Goal: Task Accomplishment & Management: Complete application form

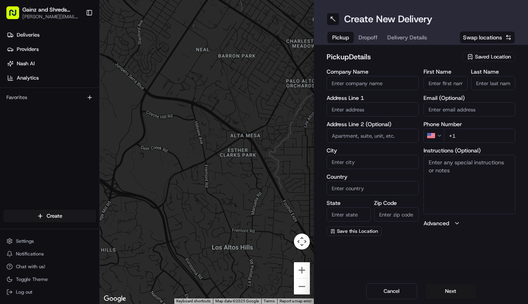
click at [458, 54] on div "pickup Details Saved Location" at bounding box center [420, 58] width 188 height 14
click at [479, 54] on span "Saved Location" at bounding box center [493, 56] width 36 height 7
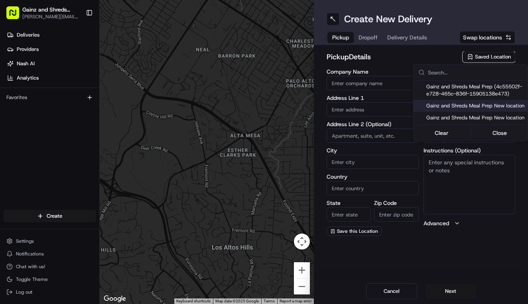
click at [452, 108] on span "Gainz and Shreds Meal Prep New location" at bounding box center [475, 105] width 98 height 7
type input "Gainz and Shreds Meal Prep New location"
type input "[GEOGRAPHIC_DATA][PERSON_NAME]"
type input "US"
type input "CA"
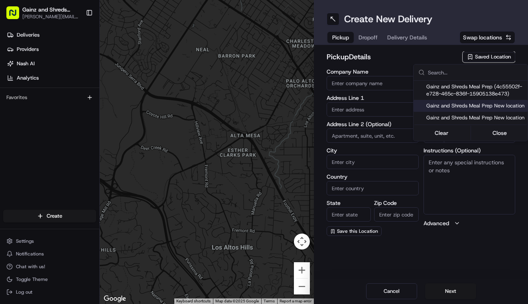
type input "95125"
type input "[PERSON_NAME]"
type input "[PHONE_NUMBER]"
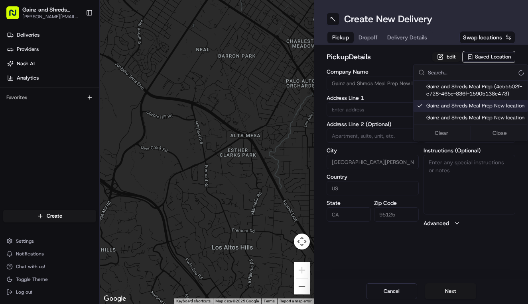
type input "[STREET_ADDRESS]"
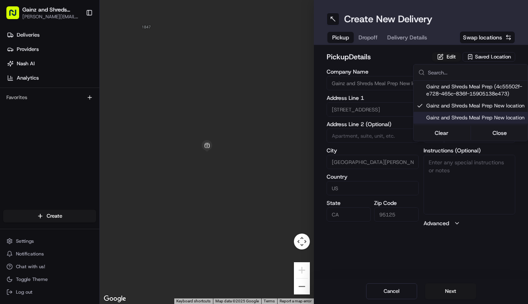
click at [445, 289] on html "Gainz and Shreds Meal Prep [PERSON_NAME][EMAIL_ADDRESS][DOMAIN_NAME] Toggle Sid…" at bounding box center [264, 152] width 528 height 304
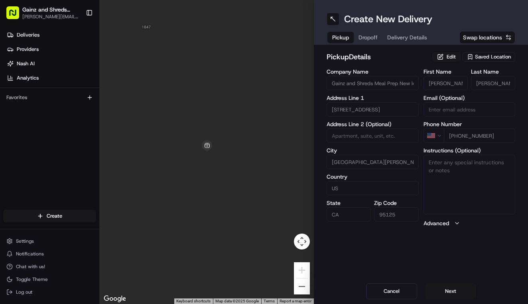
click at [445, 289] on button "Next" at bounding box center [450, 292] width 51 height 16
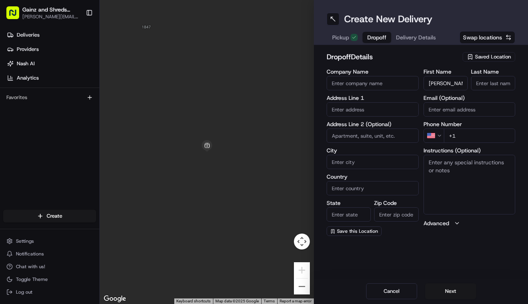
type input "[PERSON_NAME]"
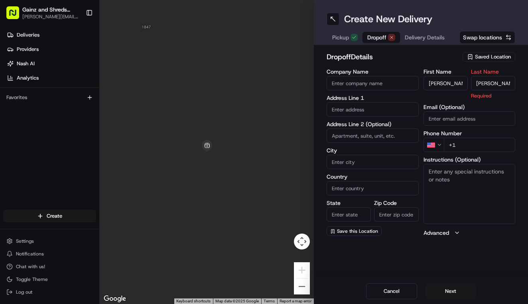
type input "[PERSON_NAME]"
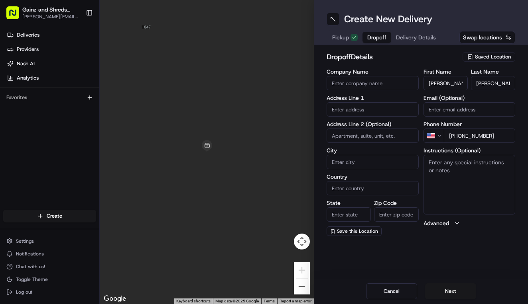
type input "[PHONE_NUMBER]"
click at [458, 175] on textarea "Instructions (Optional)" at bounding box center [469, 185] width 92 height 60
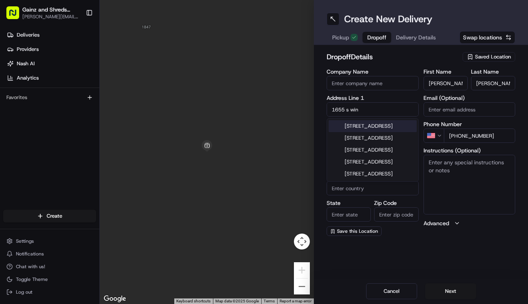
click at [383, 126] on div "[STREET_ADDRESS]" at bounding box center [372, 126] width 88 height 12
type input "[STREET_ADDRESS]"
type input "[PERSON_NAME]"
type input "[GEOGRAPHIC_DATA]"
type input "CA"
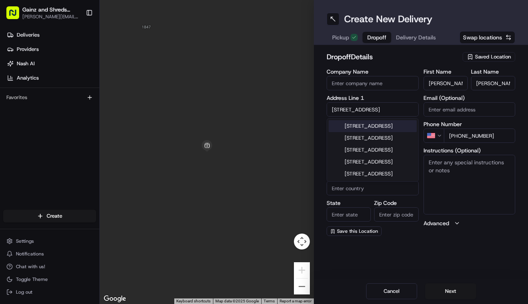
type input "95008"
type input "[STREET_ADDRESS]"
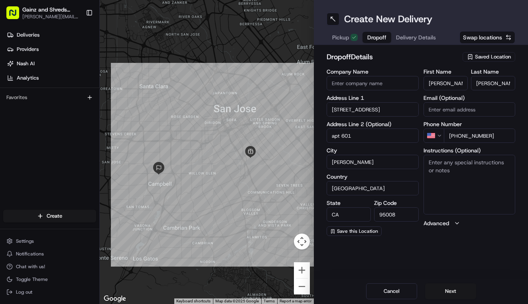
type input "apt 601"
click at [441, 181] on textarea "Instructions (Optional)" at bounding box center [469, 185] width 92 height 60
click at [439, 164] on textarea "apt 601 please hand to customer she's elderly takes a few minutes to answer doo…" at bounding box center [469, 185] width 92 height 60
type textarea "apt #601 please hand to customer she's elderly takes a few minutes to answer do…"
click at [342, 136] on input "apt 601" at bounding box center [372, 136] width 92 height 14
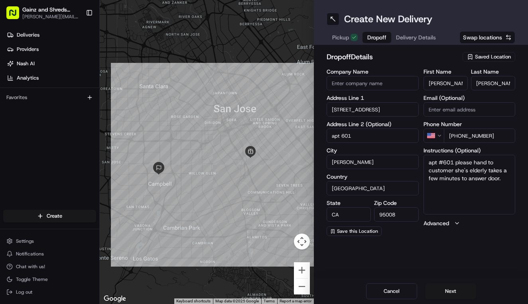
click at [478, 206] on textarea "apt #601 please hand to customer she's elderly takes a few minutes to answer do…" at bounding box center [469, 185] width 92 height 60
click at [445, 292] on button "Next" at bounding box center [450, 292] width 51 height 16
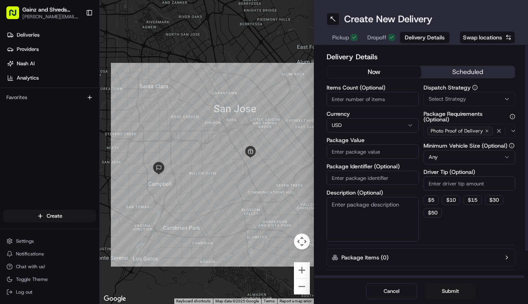
click at [372, 152] on input "Package Value" at bounding box center [372, 152] width 92 height 14
type input "80"
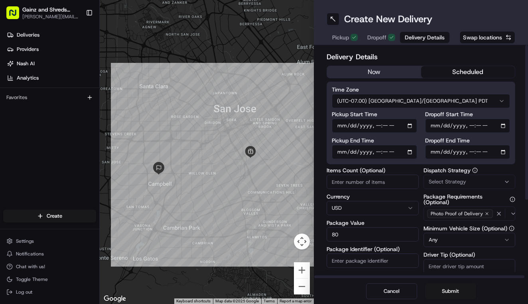
click at [479, 78] on button "scheduled" at bounding box center [468, 72] width 94 height 12
click at [378, 128] on input "Pickup Start Time" at bounding box center [374, 126] width 85 height 14
click at [379, 127] on input "Pickup Start Time" at bounding box center [374, 126] width 85 height 14
click at [379, 125] on input "Pickup Start Time" at bounding box center [374, 126] width 85 height 14
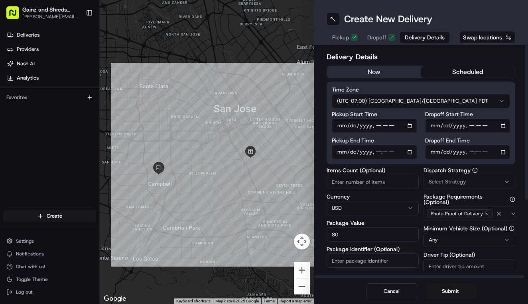
click at [379, 127] on input "Pickup Start Time" at bounding box center [374, 126] width 85 height 14
click at [385, 127] on input "Pickup Start Time" at bounding box center [374, 126] width 85 height 14
click at [397, 130] on input "Pickup Start Time" at bounding box center [374, 126] width 85 height 14
click at [385, 126] on input "Pickup Start Time" at bounding box center [374, 126] width 85 height 14
click at [377, 126] on input "Pickup Start Time" at bounding box center [374, 126] width 85 height 14
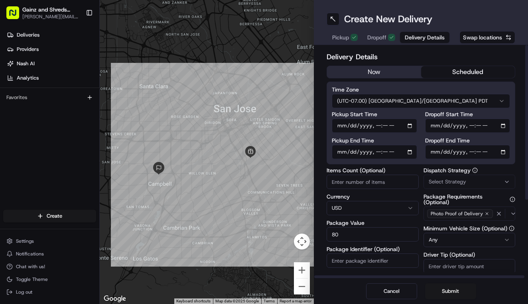
click at [385, 126] on input "Pickup Start Time" at bounding box center [374, 126] width 85 height 14
click at [399, 124] on input "Pickup Start Time" at bounding box center [374, 126] width 85 height 14
type input "[DATE]T14:30"
click at [439, 153] on input "Dropoff End Time" at bounding box center [467, 152] width 85 height 14
click at [473, 152] on input "Dropoff End Time" at bounding box center [467, 152] width 85 height 14
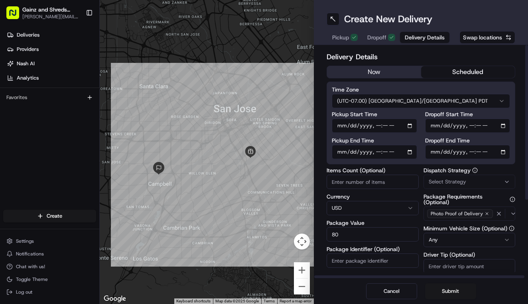
click at [480, 154] on input "Dropoff End Time" at bounding box center [467, 152] width 85 height 14
click at [489, 154] on input "Dropoff End Time" at bounding box center [467, 152] width 85 height 14
type input "[DATE]T15:00"
click at [501, 173] on label "Dispatch Strategy" at bounding box center [469, 171] width 92 height 6
click at [440, 292] on button "Submit" at bounding box center [450, 292] width 51 height 16
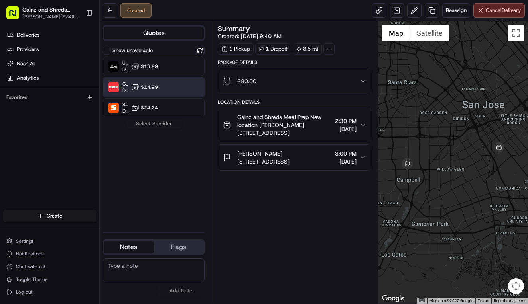
click at [168, 84] on div "Grubhub Dropoff ETA 5 hours $14.99" at bounding box center [154, 87] width 102 height 19
drag, startPoint x: 276, startPoint y: 245, endPoint x: 269, endPoint y: 268, distance: 24.1
click at [269, 268] on div "Summary Created: [DATE] 9:40 AM 1 Pickup 1 Dropoff 8.5 mi Package Details $80.0…" at bounding box center [294, 162] width 153 height 275
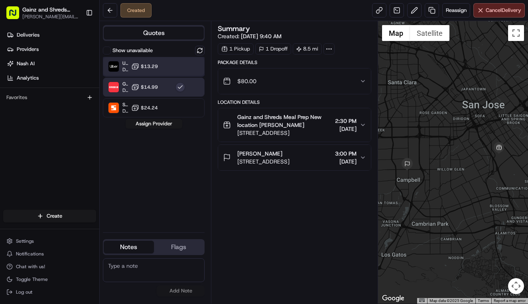
click at [170, 68] on div "Uber Dropoff ETA 5 hours $13.29" at bounding box center [154, 66] width 102 height 19
click at [163, 86] on div "Grubhub Dropoff ETA 5 hours $14.99" at bounding box center [154, 87] width 102 height 19
click at [288, 194] on div "Summary Created: [DATE] 9:40 AM 1 Pickup 1 Dropoff 8.5 mi Package Details $80.0…" at bounding box center [294, 162] width 153 height 275
drag, startPoint x: 281, startPoint y: 195, endPoint x: 268, endPoint y: 279, distance: 84.3
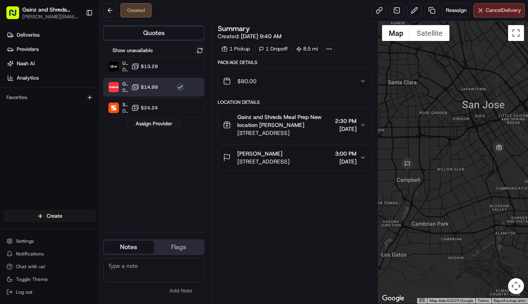
click at [268, 279] on div "Summary Created: [DATE] 9:40 AM 1 Pickup 1 Dropoff 8.5 mi Package Details $80.0…" at bounding box center [294, 162] width 153 height 275
click at [265, 281] on div "Summary Created: [DATE] 9:40 AM 1 Pickup 1 Dropoff 8.5 mi Package Details $80.0…" at bounding box center [294, 162] width 153 height 275
drag, startPoint x: 238, startPoint y: 261, endPoint x: 225, endPoint y: 255, distance: 14.4
click at [225, 255] on div "Summary Created: [DATE] 9:40 AM 1 Pickup 1 Dropoff 8.5 mi Package Details $80.0…" at bounding box center [294, 162] width 153 height 275
drag, startPoint x: 294, startPoint y: 75, endPoint x: 280, endPoint y: 118, distance: 46.0
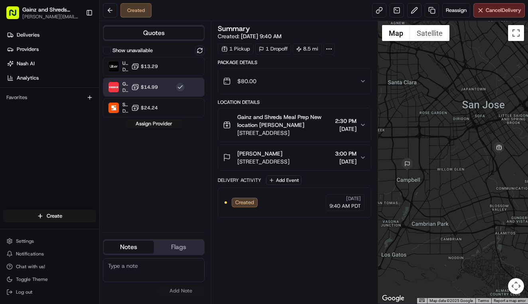
click at [280, 118] on div "Package Details $80.00 Location Details Gainz and Shreds Meal Prep New location…" at bounding box center [294, 138] width 153 height 159
drag, startPoint x: 269, startPoint y: 110, endPoint x: 272, endPoint y: 124, distance: 14.6
click at [272, 124] on button "Gainz and Shreds Meal Prep New location [PERSON_NAME] [STREET_ADDRESS] 2:30 PM …" at bounding box center [294, 124] width 153 height 33
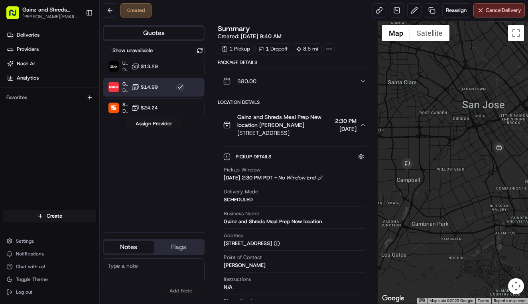
drag, startPoint x: 270, startPoint y: 121, endPoint x: 272, endPoint y: 161, distance: 40.3
click at [272, 161] on div "Gainz and Shreds Meal Prep New location [PERSON_NAME] [STREET_ADDRESS] 2:30 PM …" at bounding box center [294, 219] width 153 height 222
click at [116, 273] on textarea at bounding box center [154, 271] width 102 height 24
drag, startPoint x: 116, startPoint y: 271, endPoint x: 135, endPoint y: 300, distance: 34.5
click at [135, 300] on div "Quotes Show unavailable Uber Dropoff ETA 5 hours $13.29 Grubhub Dropoff ETA 5 h…" at bounding box center [155, 162] width 111 height 283
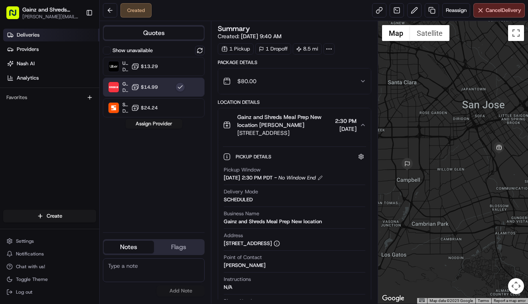
click at [32, 37] on span "Deliveries" at bounding box center [28, 34] width 23 height 7
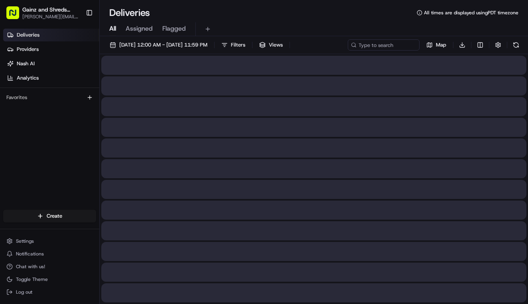
click at [110, 30] on span "All" at bounding box center [112, 29] width 7 height 10
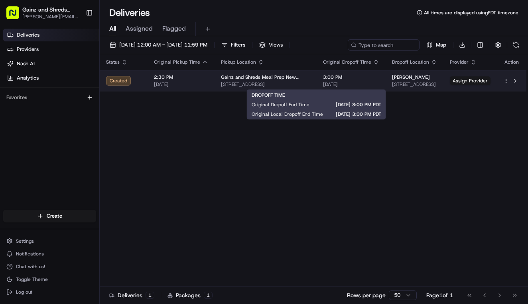
click at [324, 84] on span "[DATE]" at bounding box center [351, 84] width 56 height 6
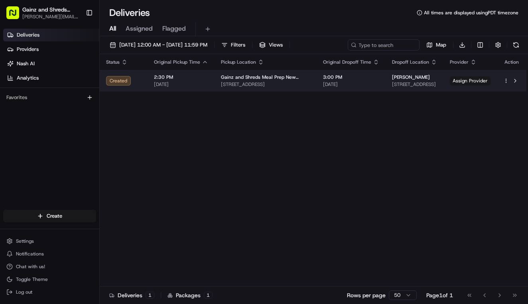
click at [324, 84] on span "[DATE]" at bounding box center [351, 84] width 56 height 6
click at [464, 82] on span "Assign Provider" at bounding box center [470, 81] width 41 height 9
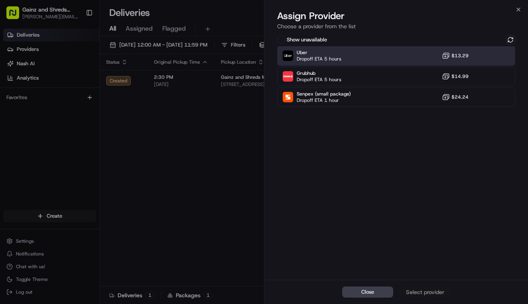
click at [373, 59] on div "Uber Dropoff ETA 5 hours $13.29" at bounding box center [396, 55] width 238 height 19
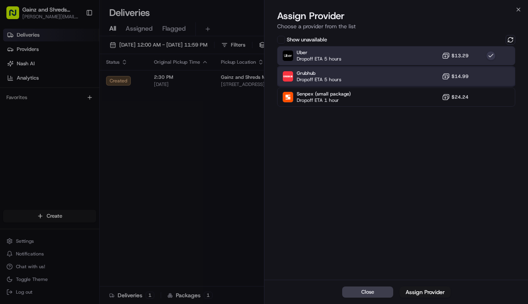
click at [414, 75] on div "Grubhub Dropoff ETA 5 hours $14.99" at bounding box center [396, 76] width 238 height 19
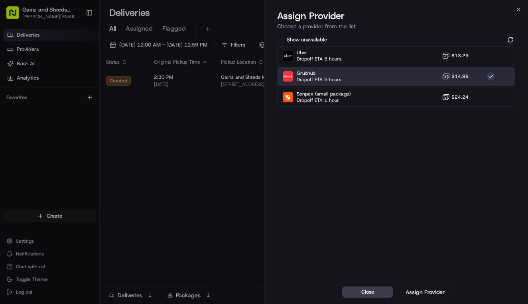
click at [425, 292] on div "Assign Provider" at bounding box center [424, 293] width 39 height 8
